Goal: Information Seeking & Learning: Understand process/instructions

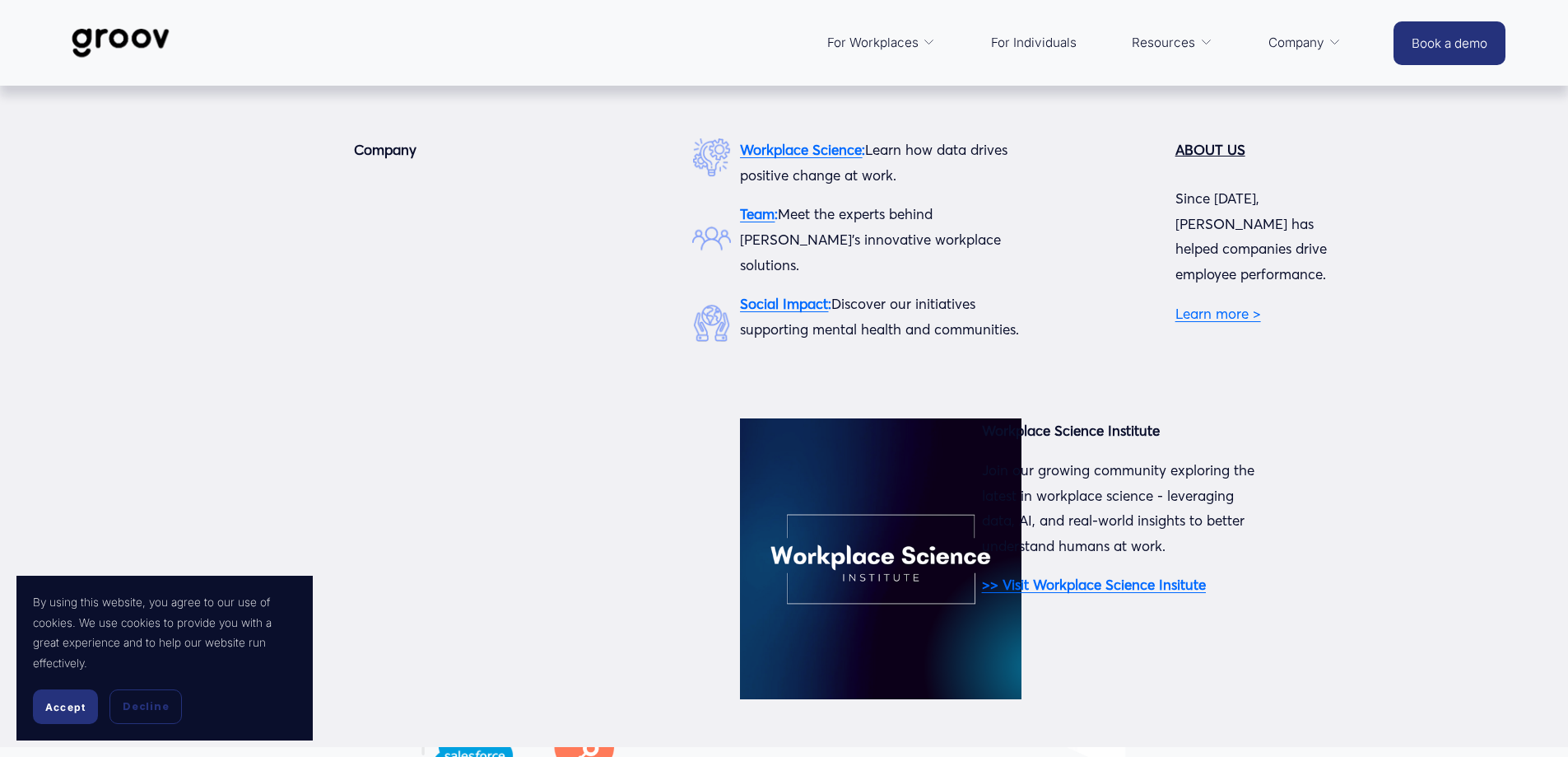
click at [1302, 42] on span "Company" at bounding box center [1295, 43] width 56 height 23
click at [1282, 47] on span "Company" at bounding box center [1295, 43] width 56 height 23
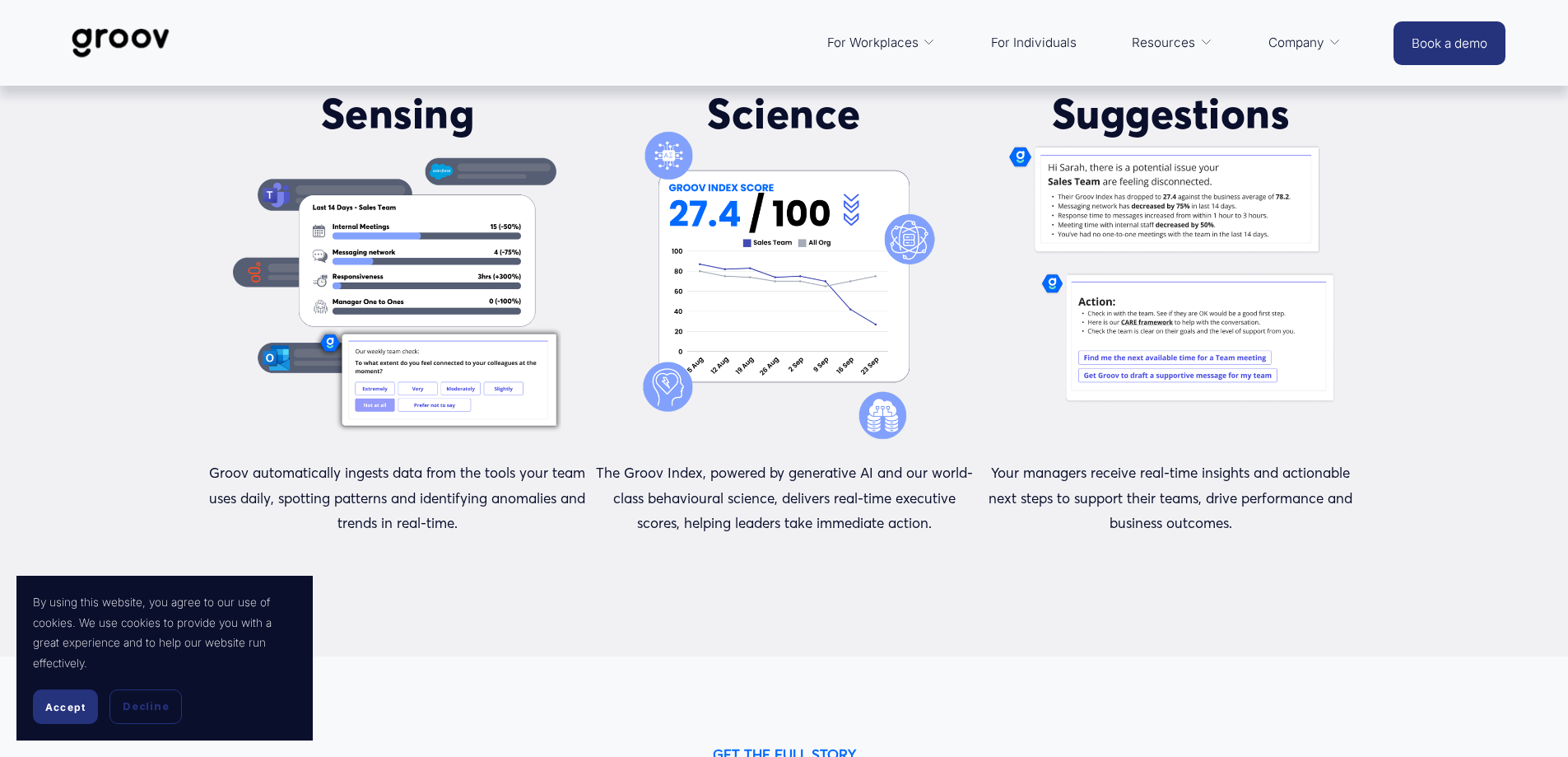
click at [71, 714] on button "Accept" at bounding box center [65, 706] width 65 height 35
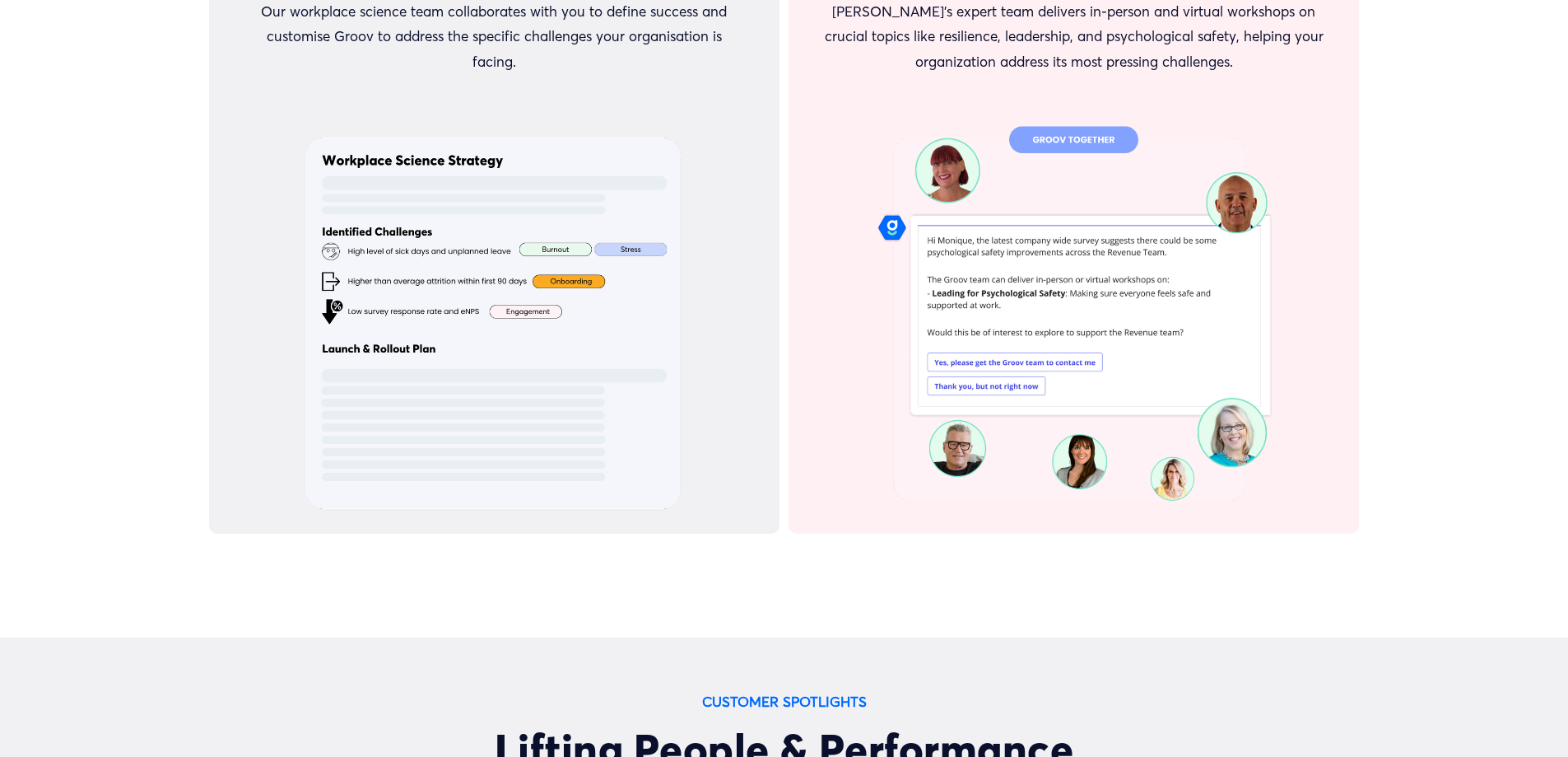
scroll to position [9371, 0]
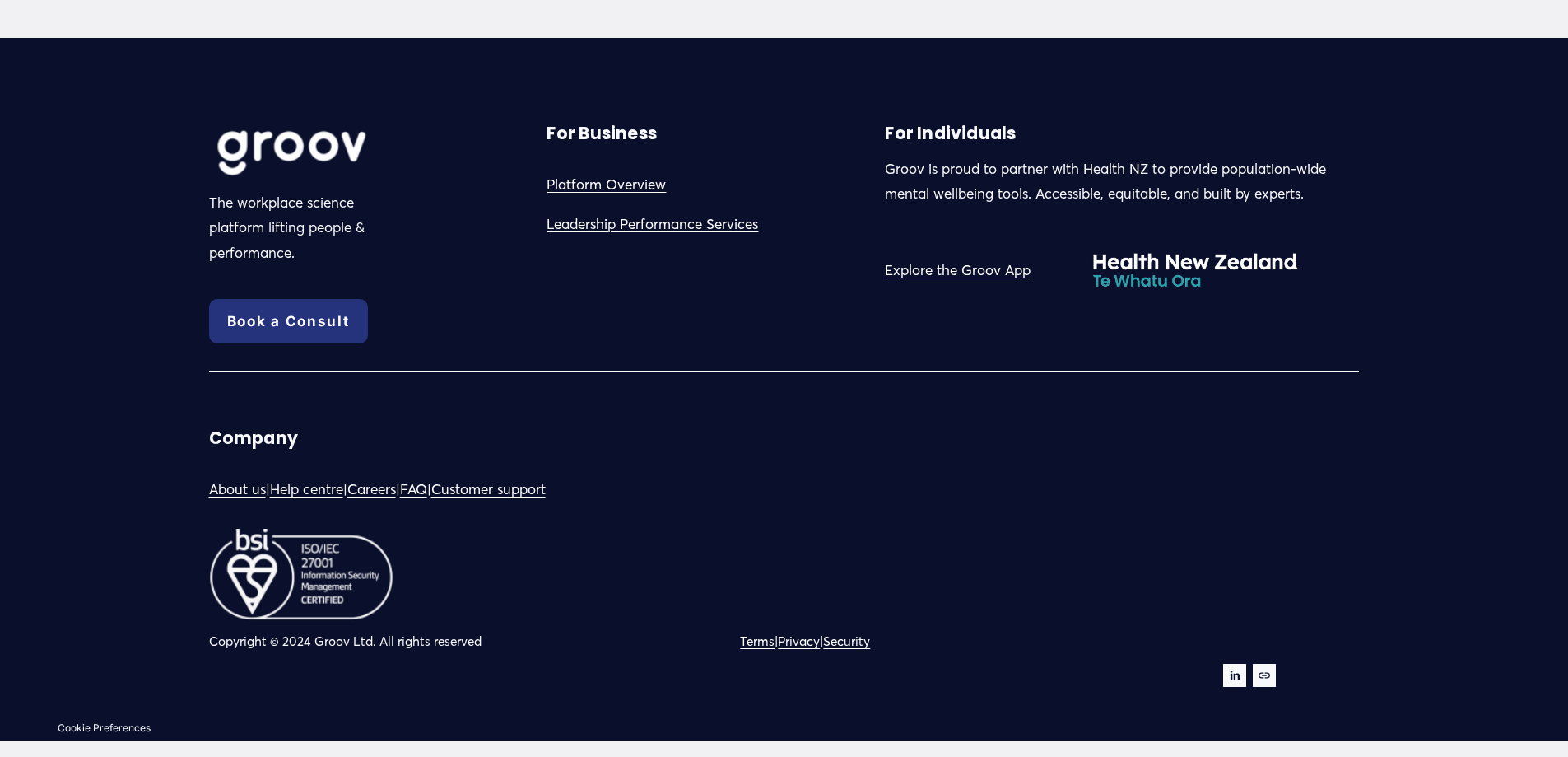
click at [807, 644] on link "Privacy" at bounding box center [798, 641] width 42 height 23
click at [755, 638] on link "Terms" at bounding box center [757, 641] width 35 height 23
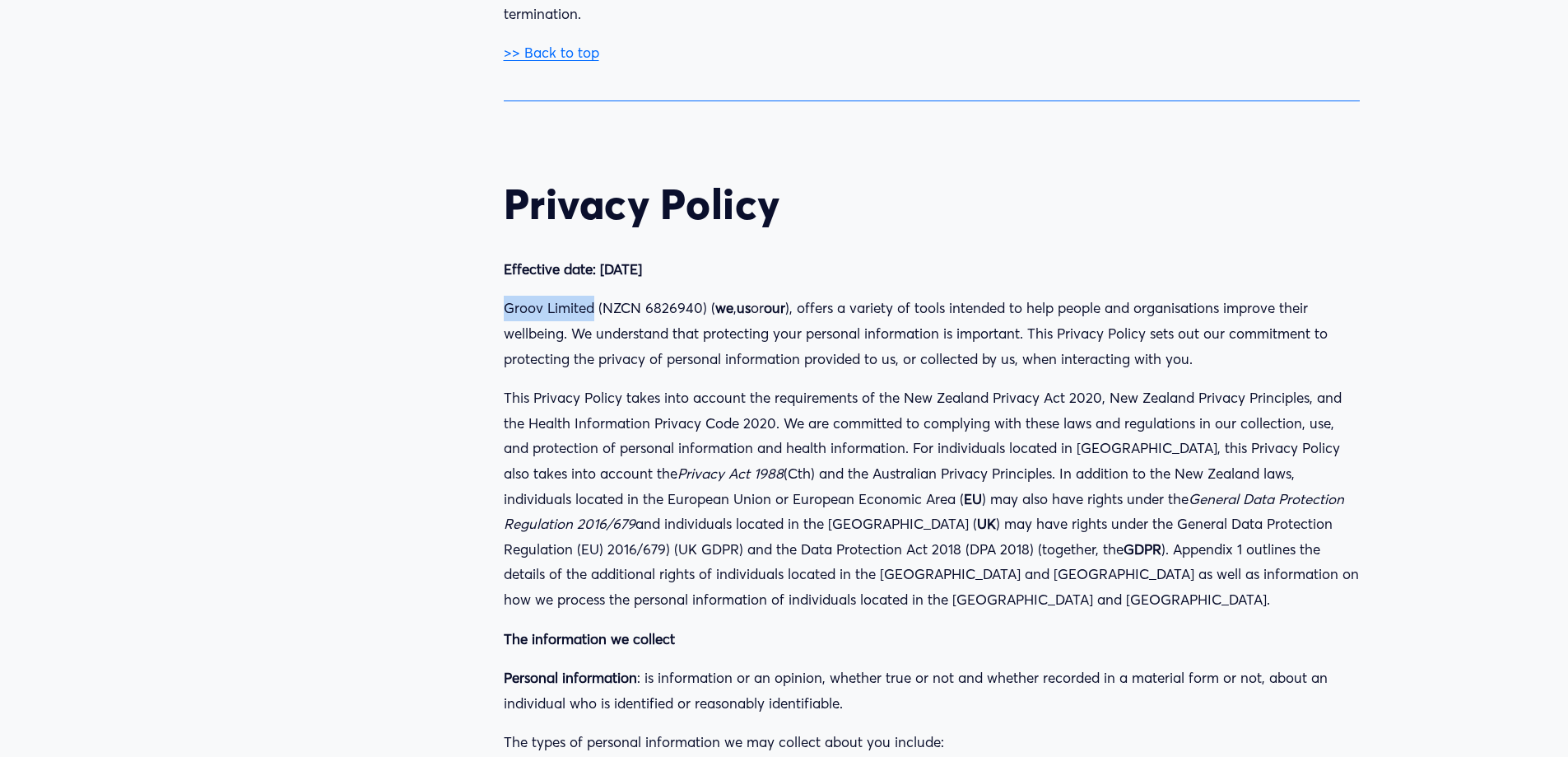
drag, startPoint x: 594, startPoint y: 160, endPoint x: 476, endPoint y: 147, distance: 118.7
click at [476, 147] on div "Customer Terms of Service User Terms of Service Privacy Policy Subprocessors Co…" at bounding box center [784, 461] width 1179 height 42883
copy p "Groov Limited"
